Goal: Task Accomplishment & Management: Manage account settings

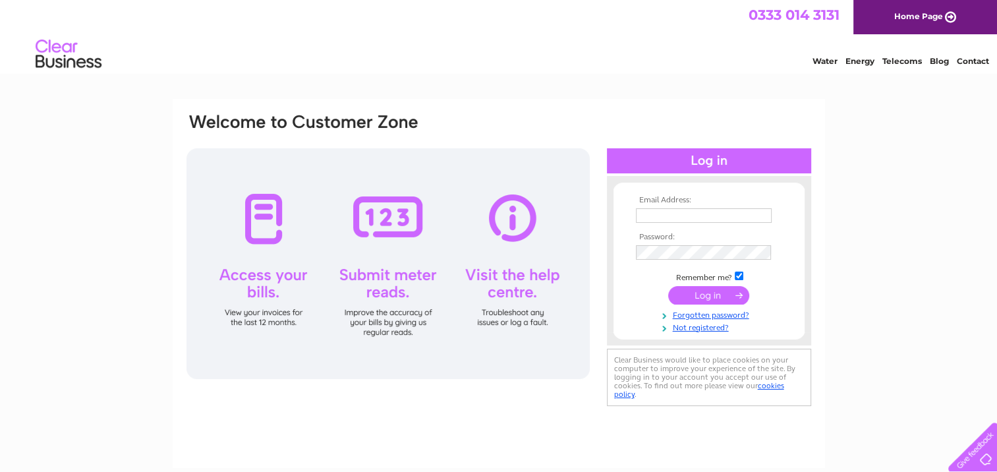
type input "mail@orchids.uk.com"
click at [693, 295] on input "submit" at bounding box center [708, 295] width 81 height 18
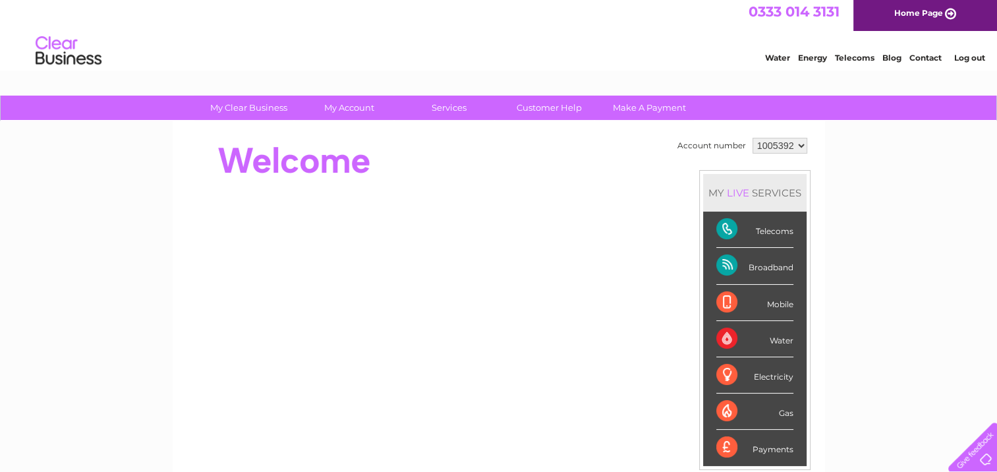
scroll to position [66, 0]
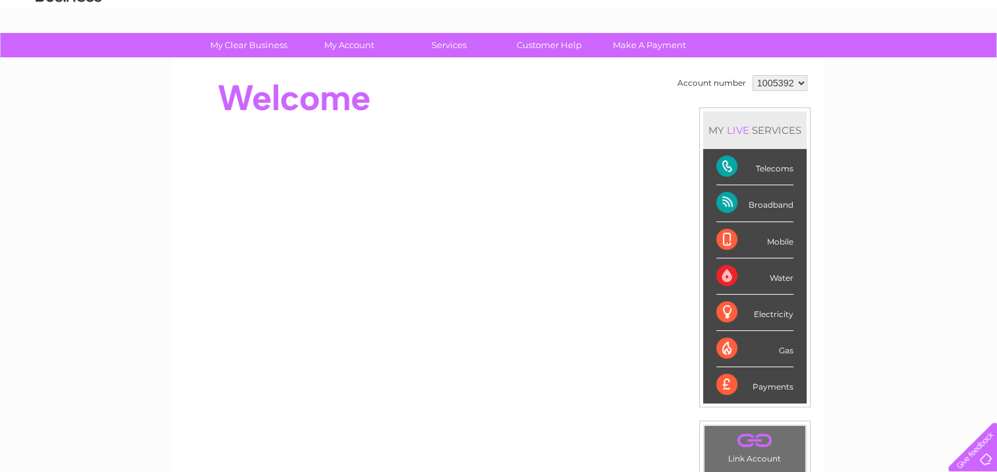
click at [762, 169] on div "Telecoms" at bounding box center [754, 167] width 77 height 36
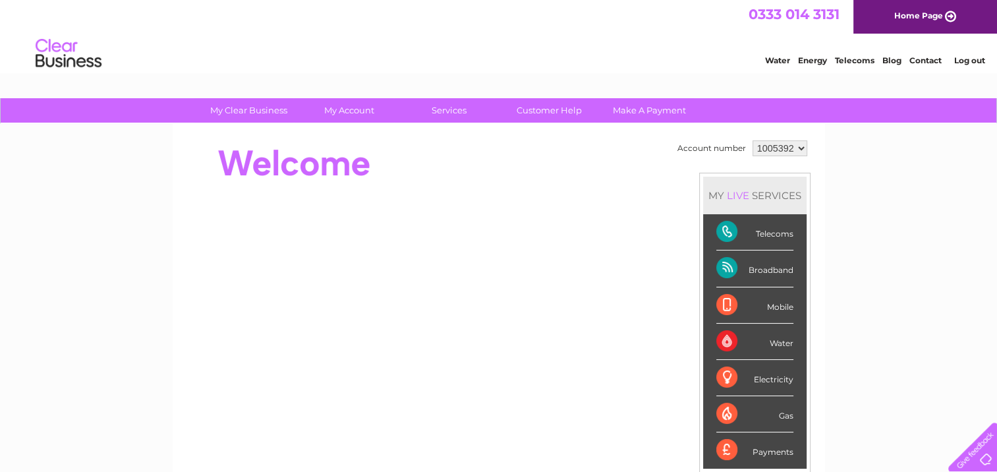
scroll to position [0, 0]
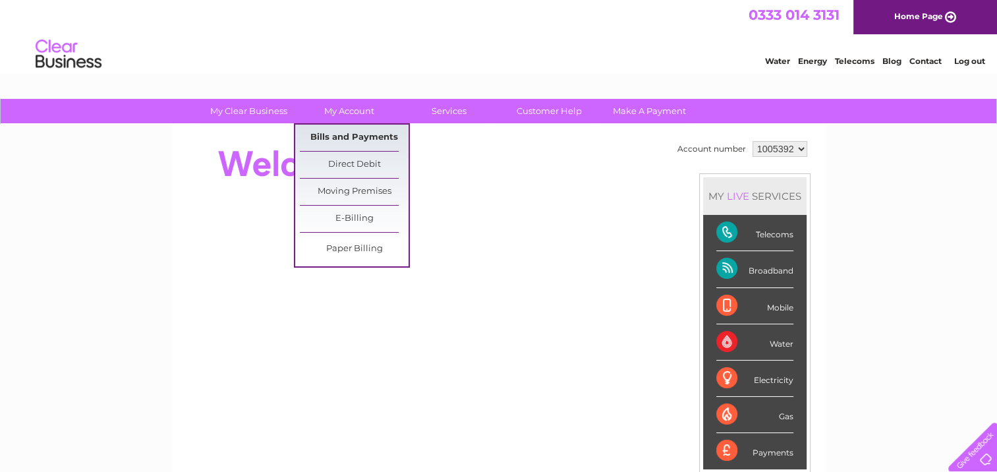
click at [358, 132] on link "Bills and Payments" at bounding box center [354, 138] width 109 height 26
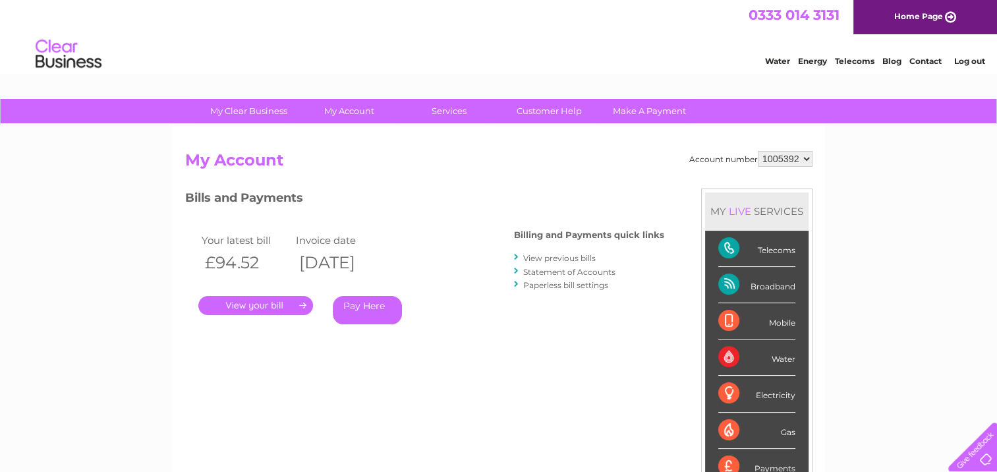
click at [252, 302] on link "." at bounding box center [255, 305] width 115 height 19
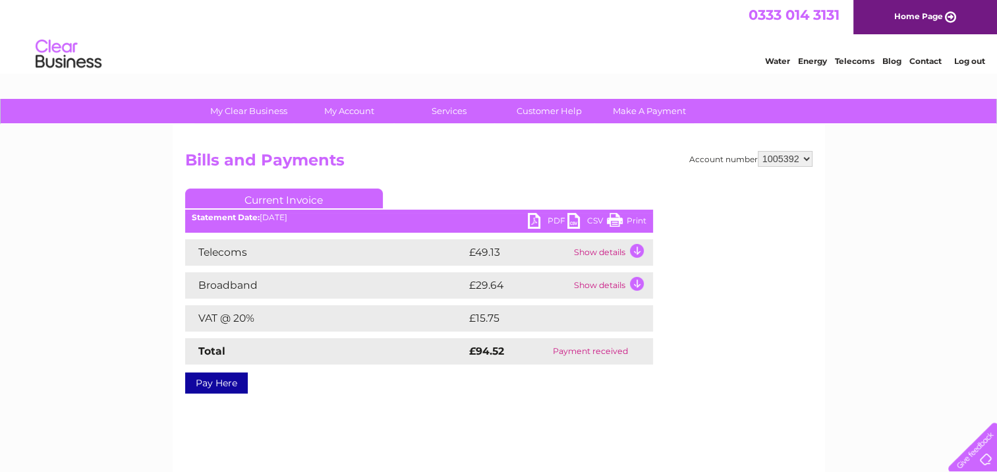
click at [534, 216] on link "PDF" at bounding box center [548, 222] width 40 height 19
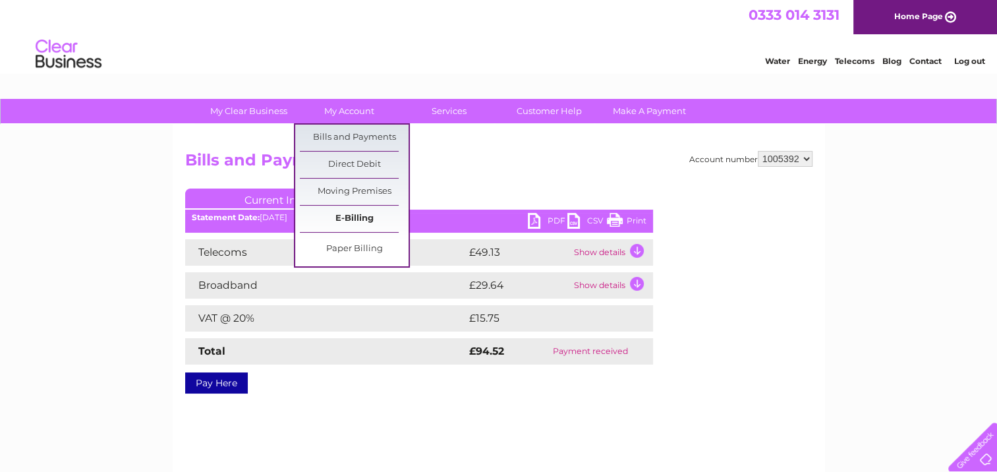
click at [362, 219] on link "E-Billing" at bounding box center [354, 219] width 109 height 26
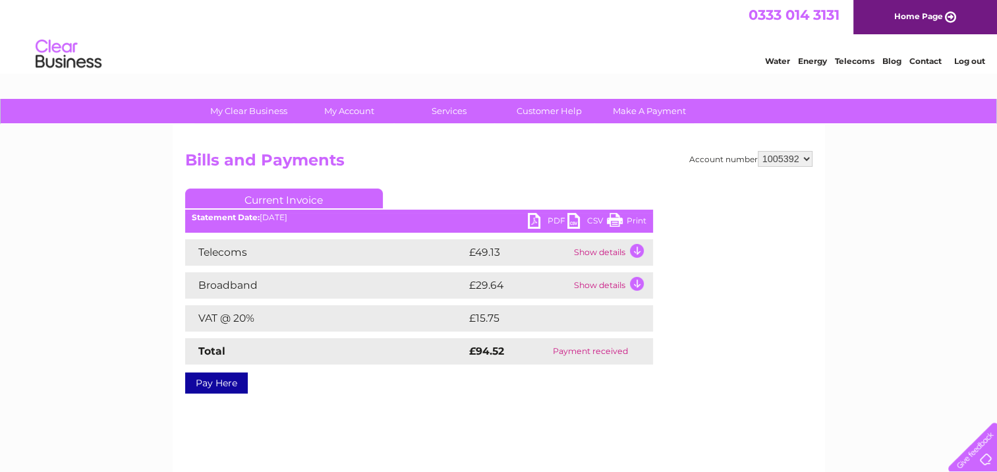
click at [849, 59] on link "Telecoms" at bounding box center [855, 61] width 40 height 10
click at [332, 200] on link "Current Invoice" at bounding box center [284, 198] width 198 height 20
click at [802, 156] on select "1005392" at bounding box center [785, 159] width 55 height 16
click at [758, 151] on select "1005392" at bounding box center [785, 159] width 55 height 16
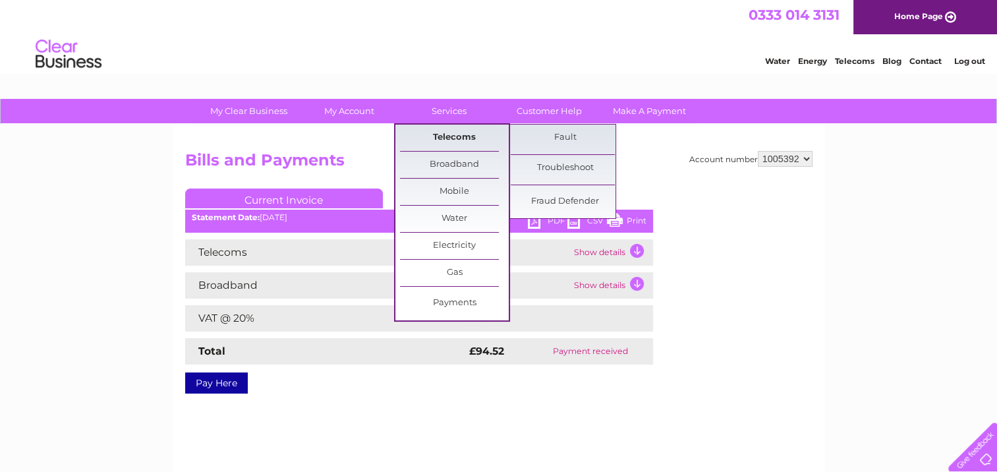
click at [453, 133] on link "Telecoms" at bounding box center [454, 138] width 109 height 26
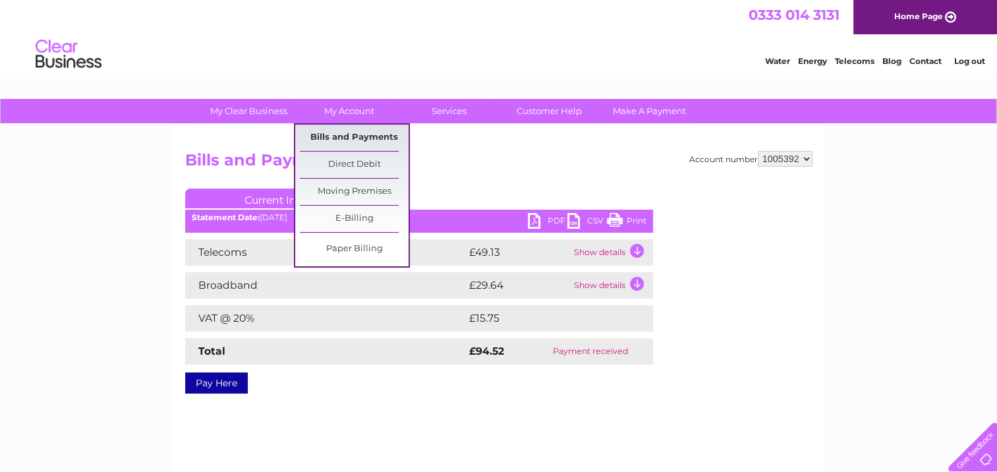
click at [358, 135] on link "Bills and Payments" at bounding box center [354, 138] width 109 height 26
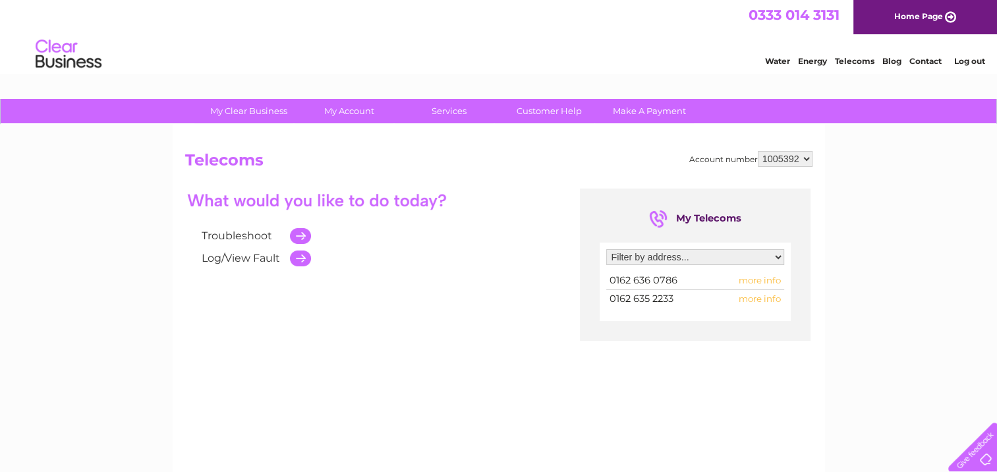
click at [303, 237] on td at bounding box center [297, 236] width 28 height 22
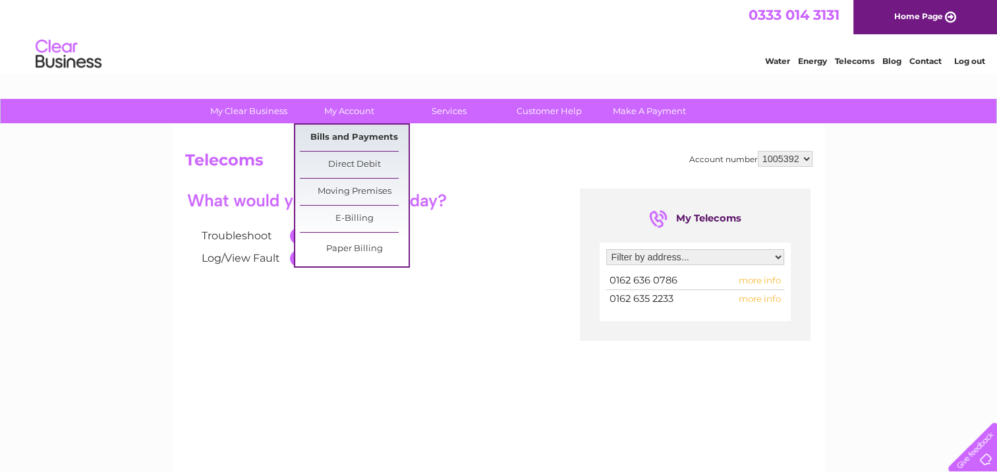
click at [360, 134] on link "Bills and Payments" at bounding box center [354, 138] width 109 height 26
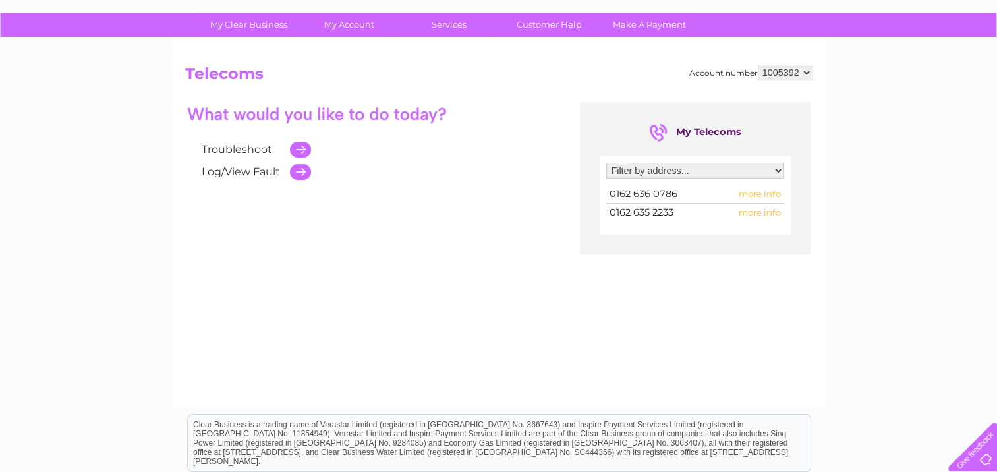
scroll to position [132, 0]
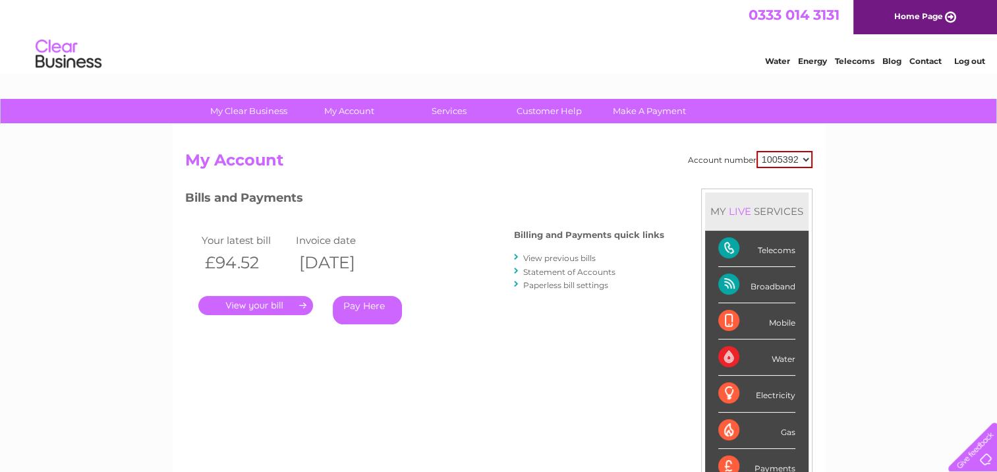
click at [543, 256] on link "View previous bills" at bounding box center [559, 258] width 72 height 10
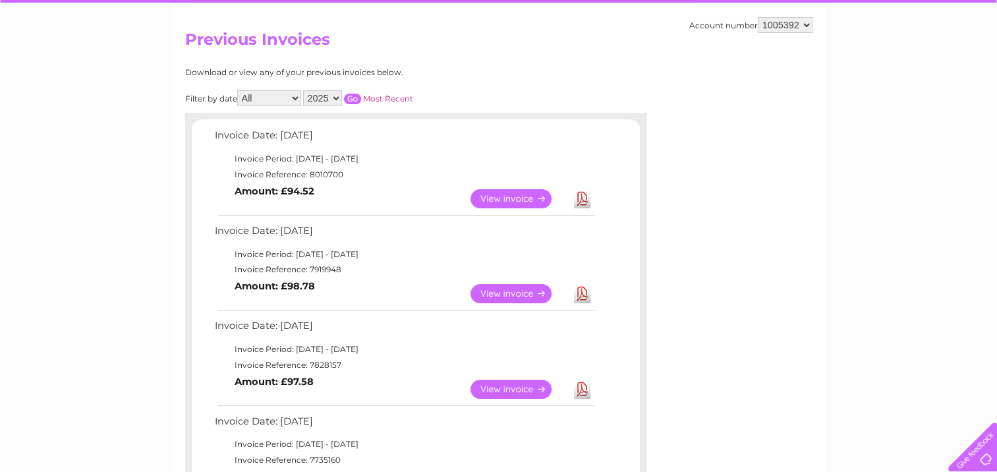
scroll to position [198, 0]
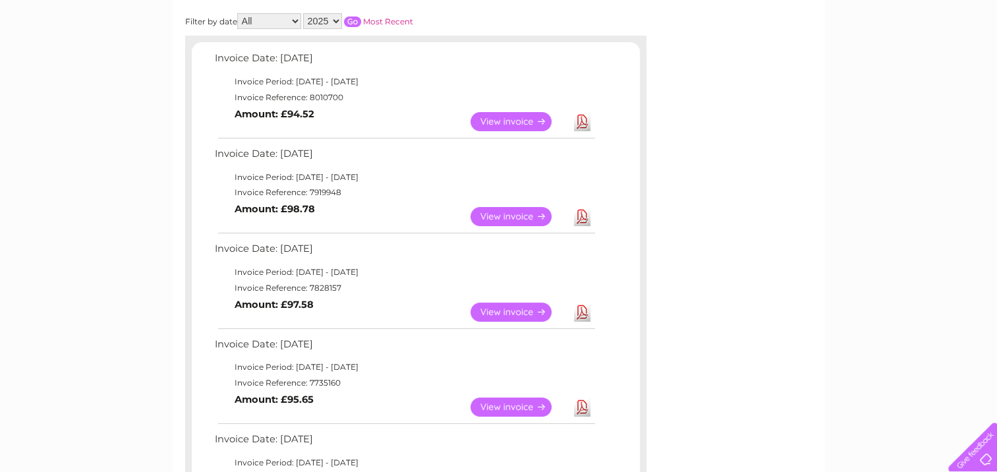
click at [515, 401] on link "View" at bounding box center [518, 406] width 97 height 19
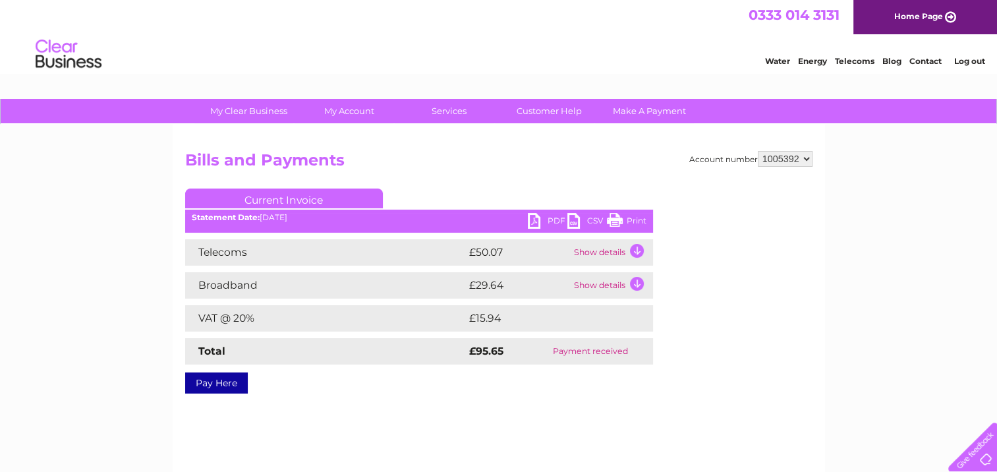
click at [556, 219] on link "PDF" at bounding box center [548, 222] width 40 height 19
click at [535, 218] on link "PDF" at bounding box center [548, 222] width 40 height 19
click at [548, 217] on link "PDF" at bounding box center [548, 222] width 40 height 19
click at [975, 61] on link "Log out" at bounding box center [968, 61] width 31 height 10
